Goal: Find specific page/section: Find specific page/section

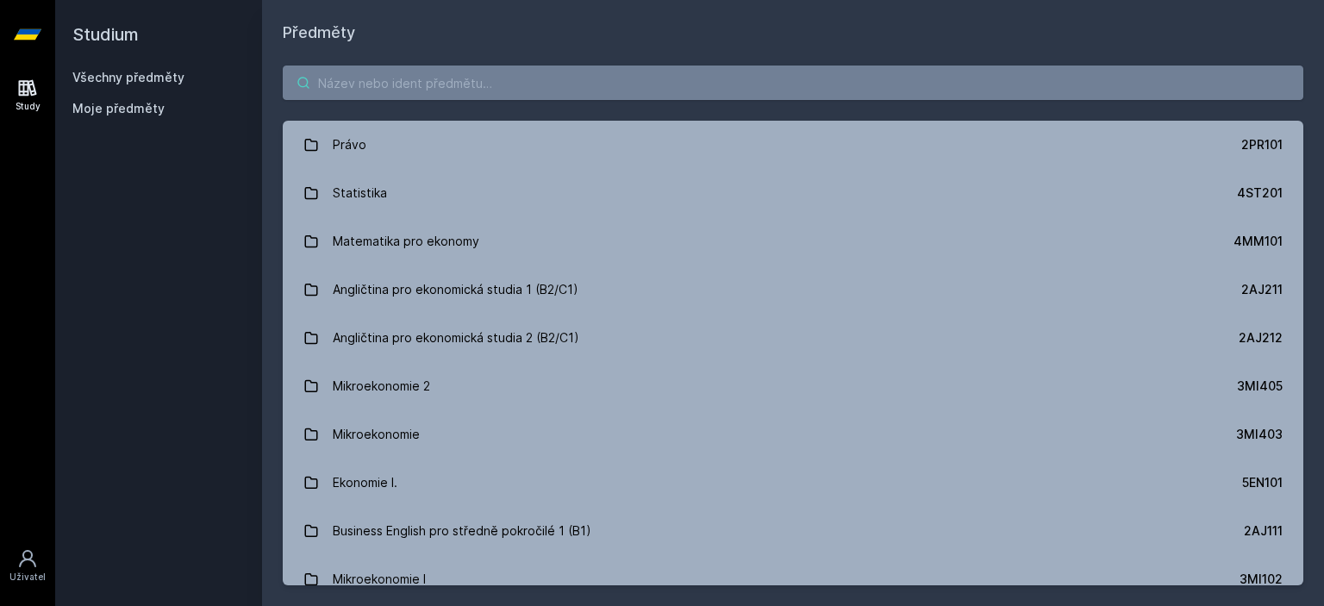
click at [412, 77] on input "search" at bounding box center [793, 83] width 1021 height 34
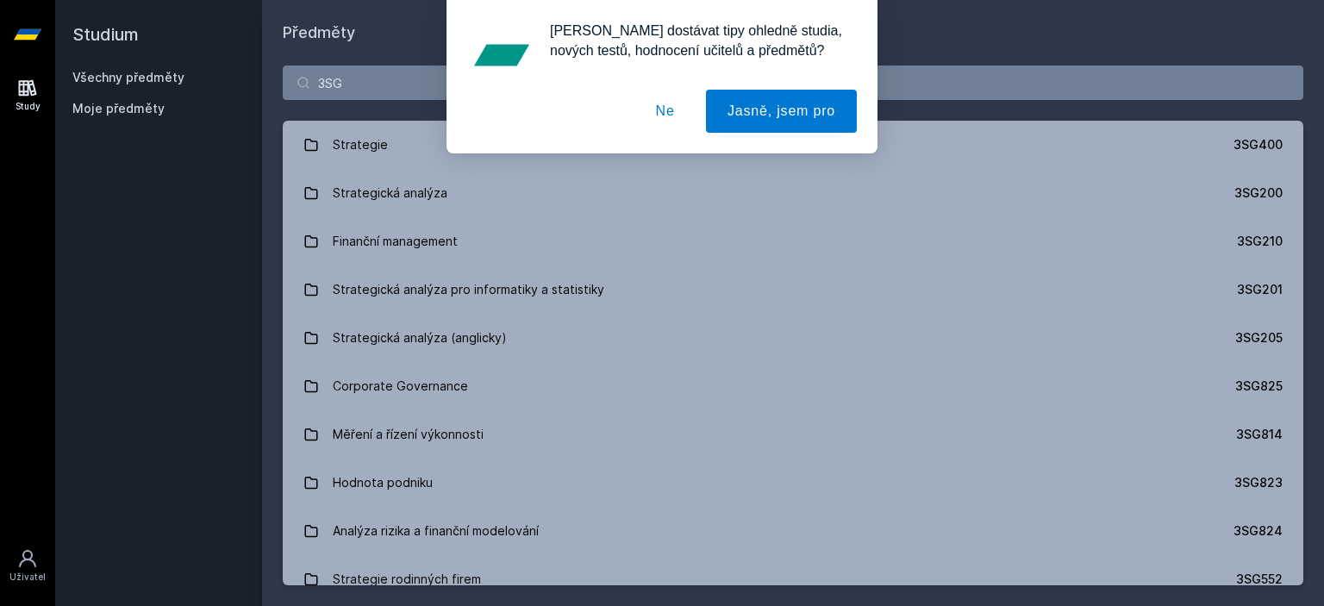
click at [662, 118] on button "Ne" at bounding box center [666, 111] width 62 height 43
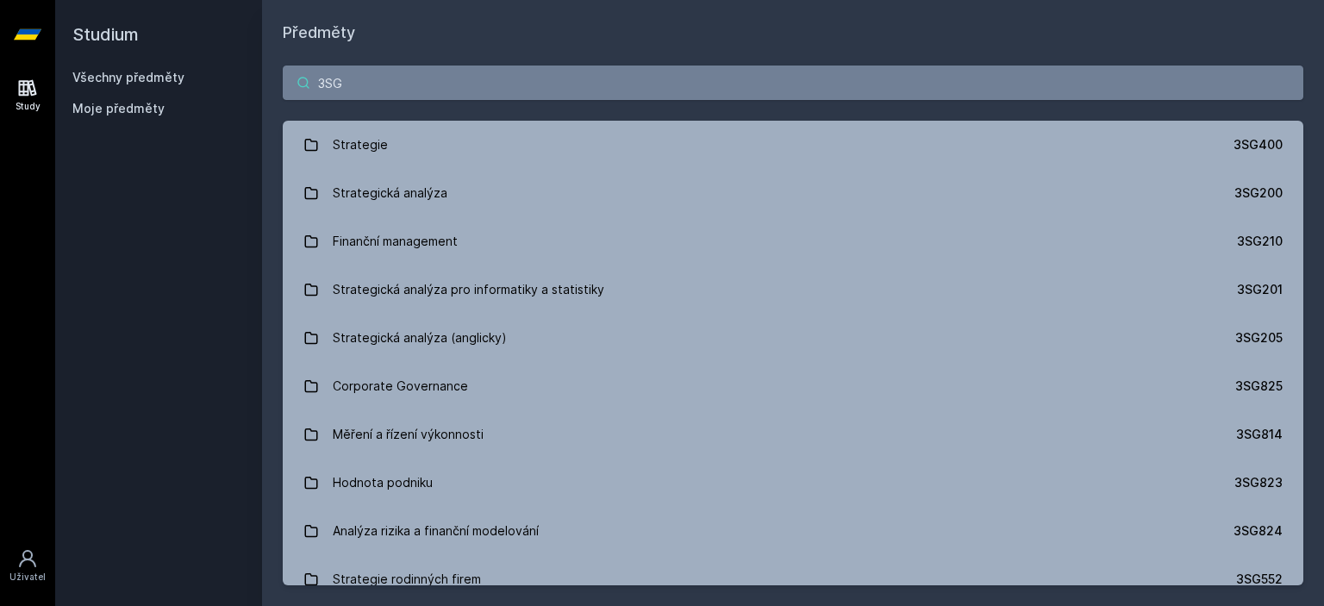
click at [410, 78] on input "3SG" at bounding box center [793, 83] width 1021 height 34
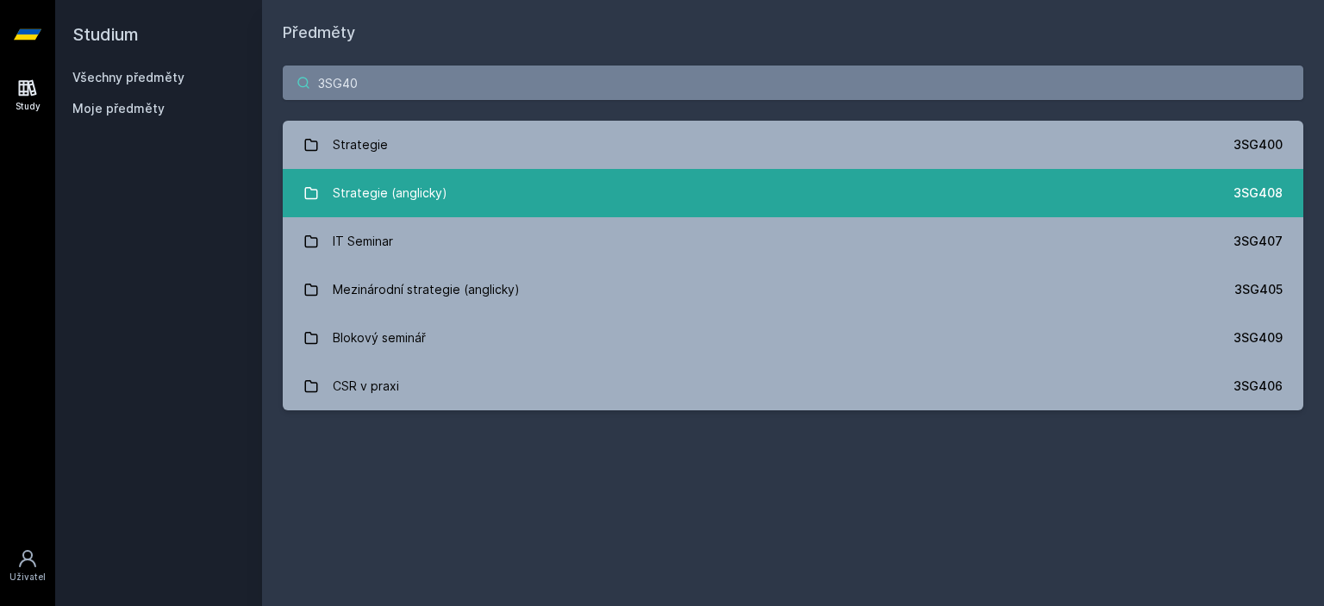
type input "3SG40"
click at [376, 202] on div "Strategie (anglicky)" at bounding box center [390, 193] width 115 height 34
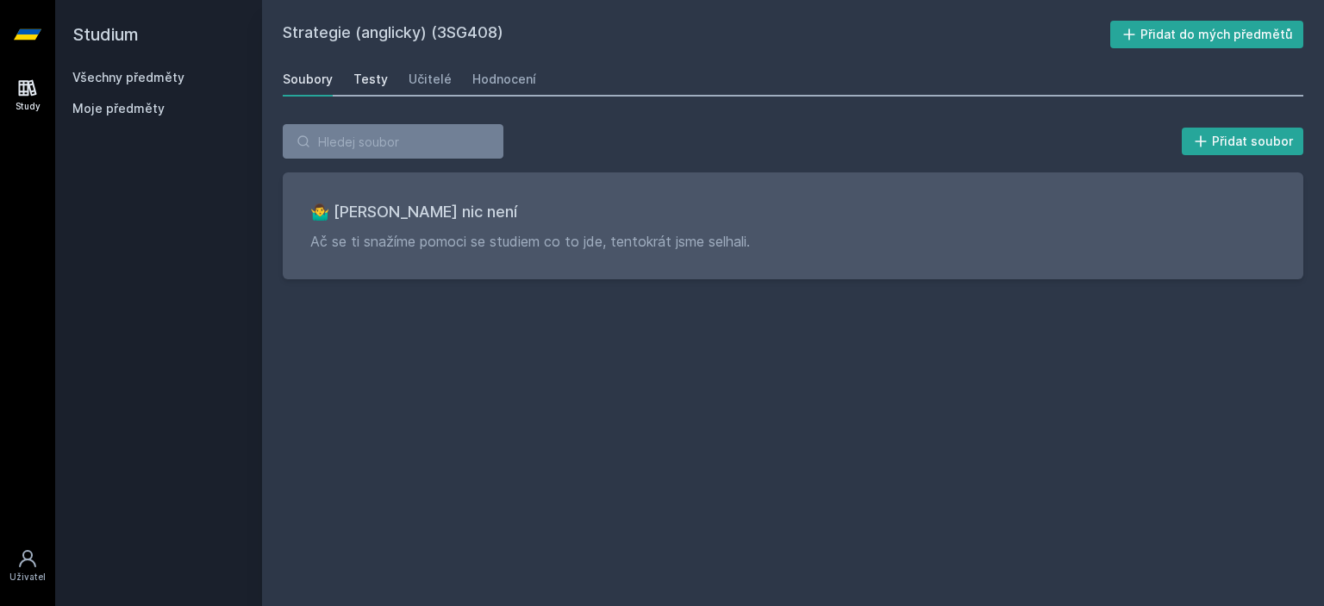
click at [370, 82] on div "Testy" at bounding box center [370, 79] width 34 height 17
click at [435, 78] on div "Učitelé" at bounding box center [430, 79] width 43 height 17
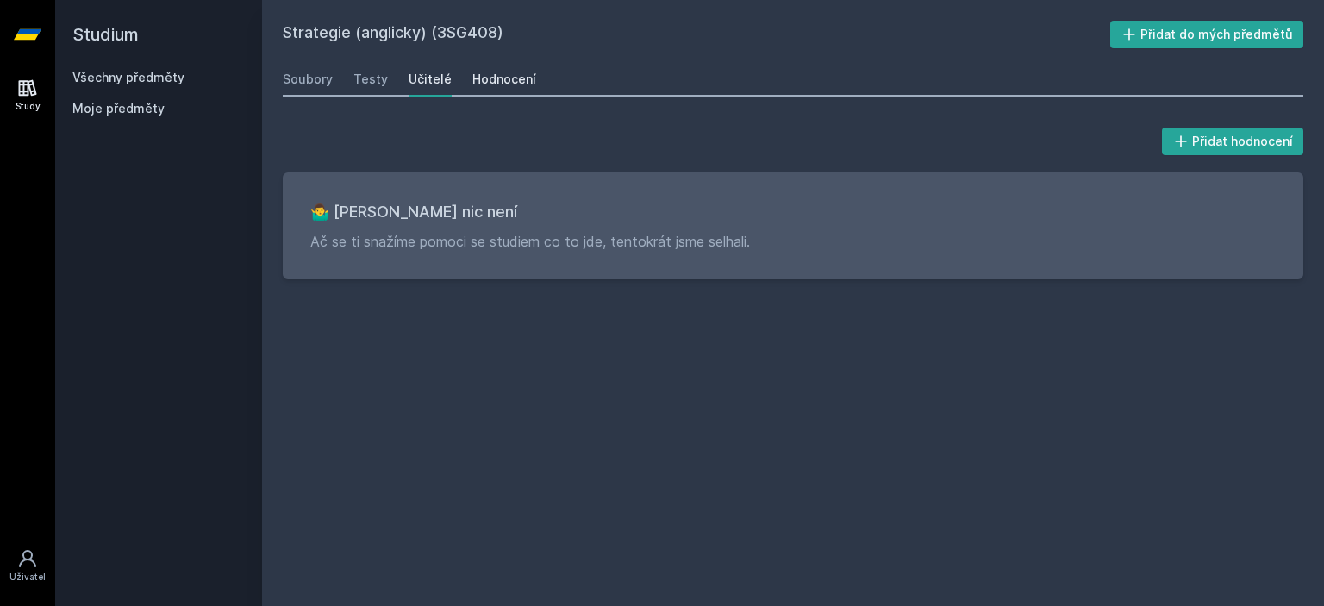
click at [472, 81] on div "Hodnocení" at bounding box center [504, 79] width 64 height 17
click at [318, 86] on div "Soubory" at bounding box center [308, 79] width 50 height 17
